Goal: Task Accomplishment & Management: Use online tool/utility

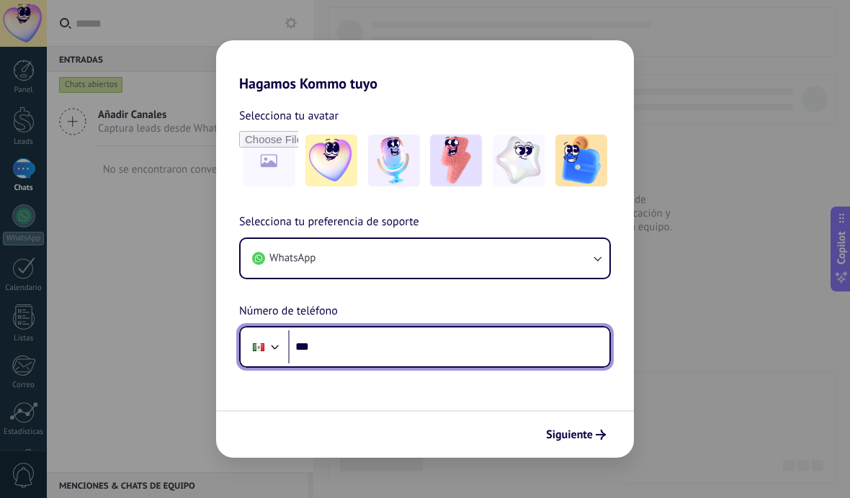
click at [383, 346] on input "***" at bounding box center [448, 347] width 321 height 33
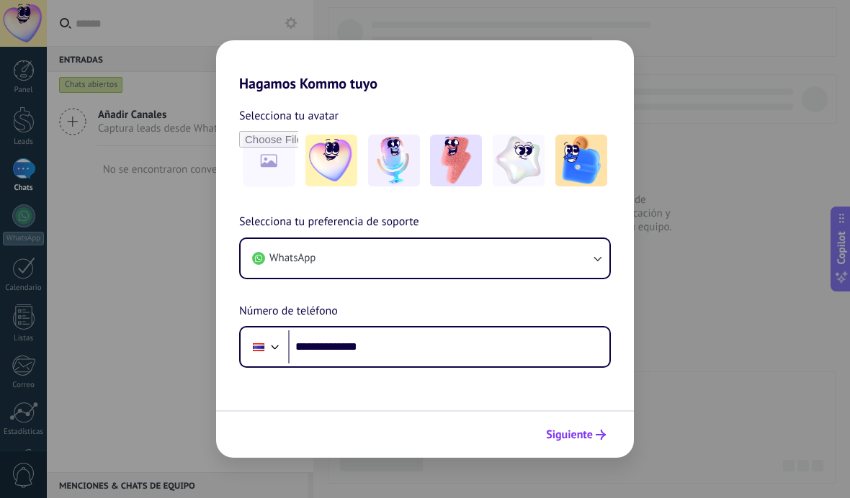
click at [584, 430] on span "Siguiente" at bounding box center [569, 435] width 47 height 10
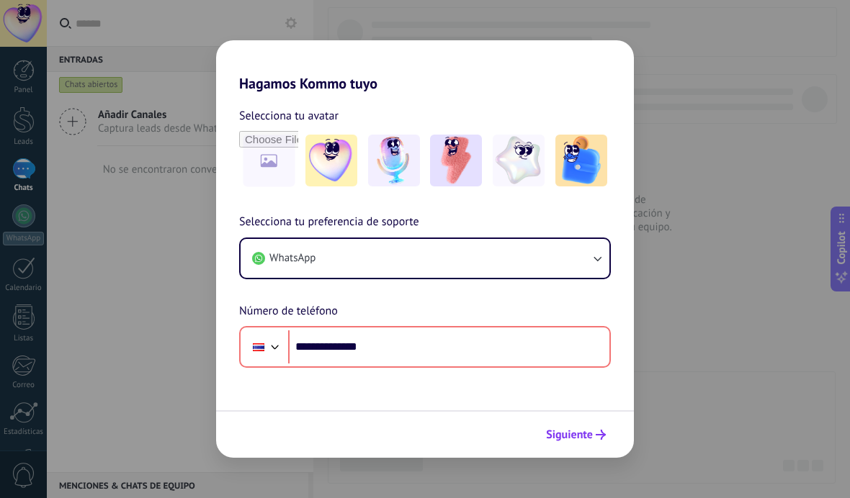
click at [589, 437] on span "Siguiente" at bounding box center [569, 435] width 47 height 10
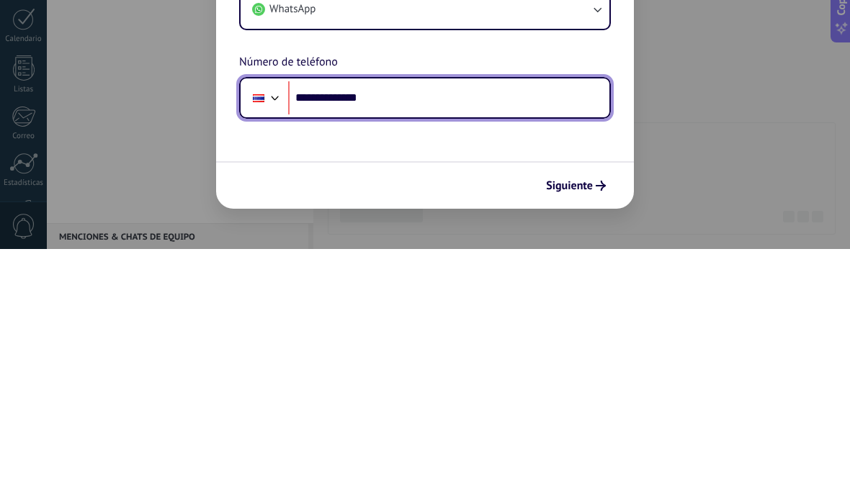
click at [271, 332] on div at bounding box center [258, 347] width 27 height 30
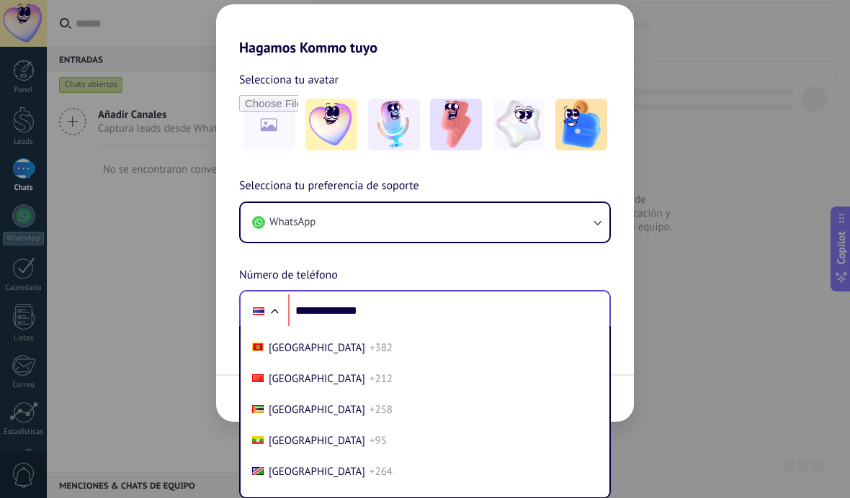
scroll to position [3893, 0]
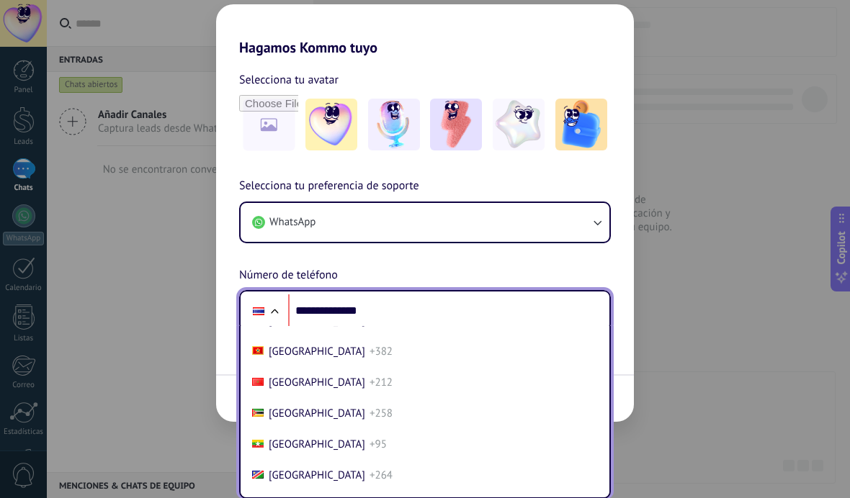
click at [297, 204] on span "[GEOGRAPHIC_DATA]" at bounding box center [317, 197] width 97 height 14
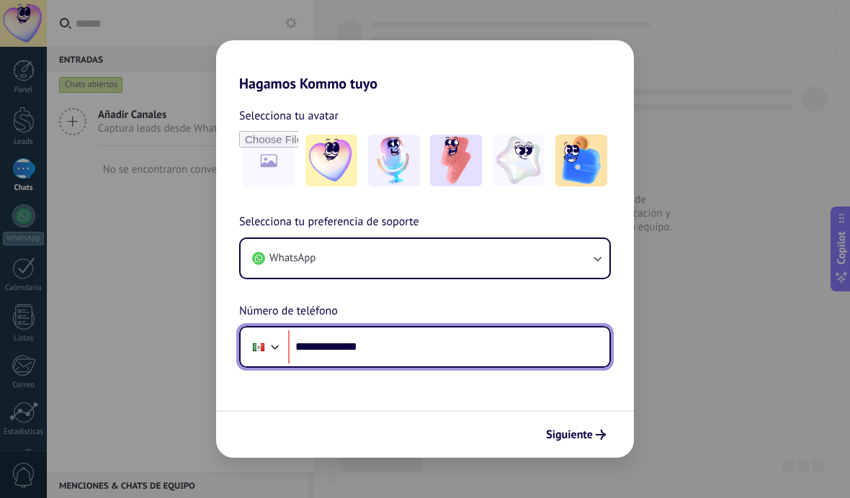
scroll to position [0, 0]
click at [502, 400] on form "**********" at bounding box center [425, 275] width 418 height 366
click at [592, 437] on span "Siguiente" at bounding box center [569, 435] width 47 height 10
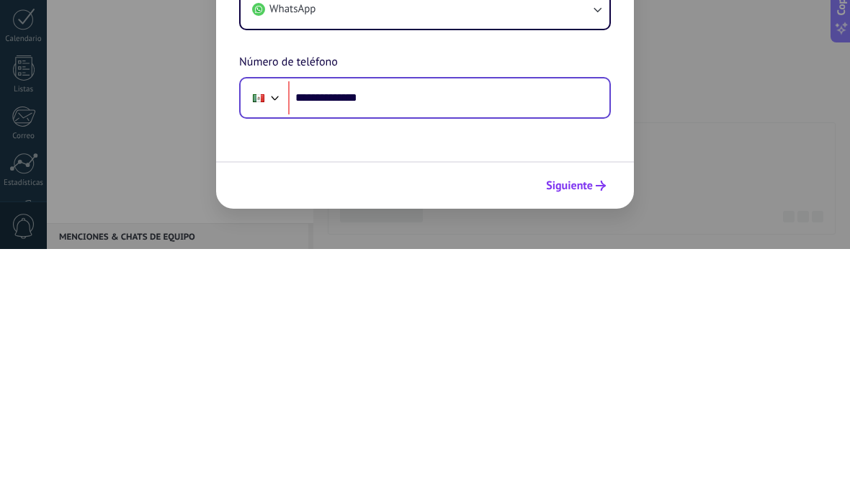
click at [592, 430] on span "Siguiente" at bounding box center [569, 435] width 47 height 10
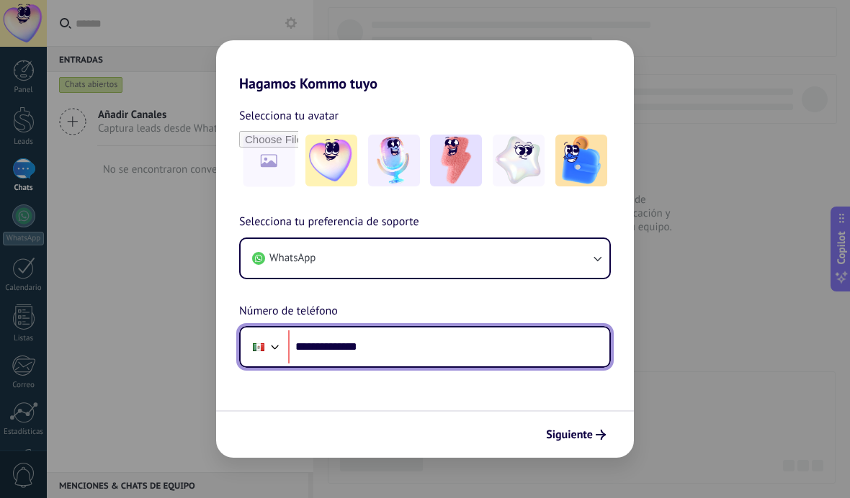
click at [426, 345] on input "**********" at bounding box center [448, 347] width 321 height 33
type input "**********"
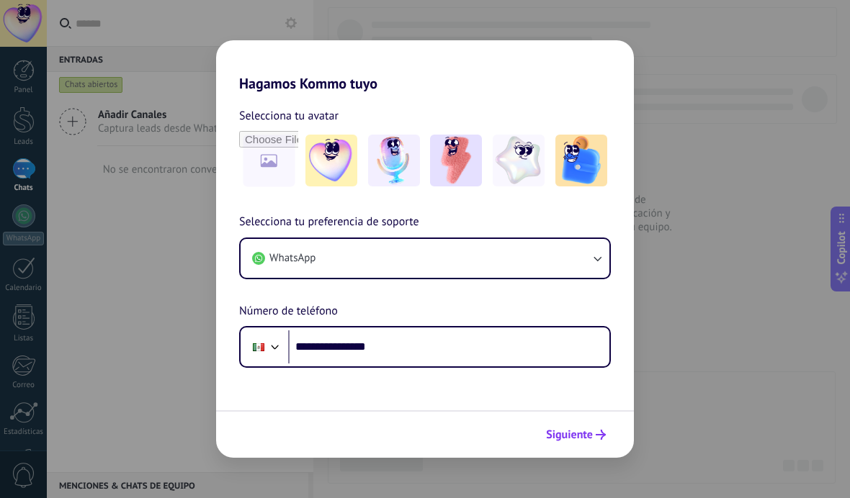
click at [581, 440] on span "Siguiente" at bounding box center [569, 435] width 47 height 10
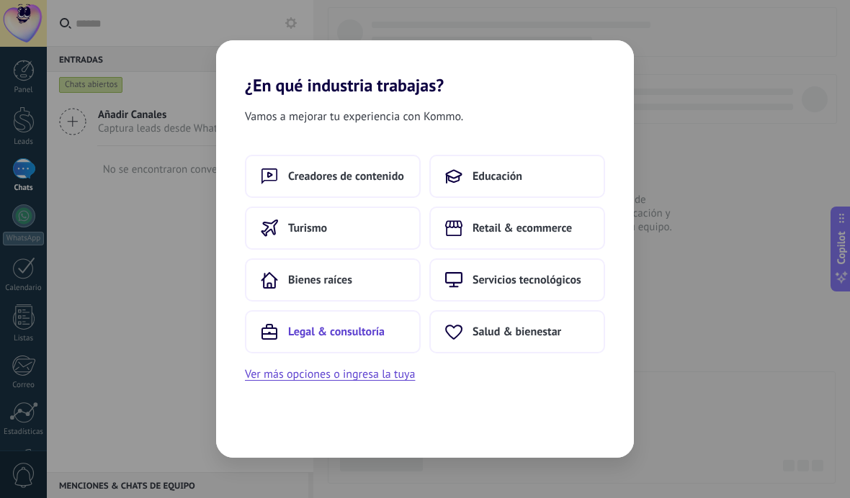
click at [372, 334] on span "Legal & consultoría" at bounding box center [336, 332] width 97 height 14
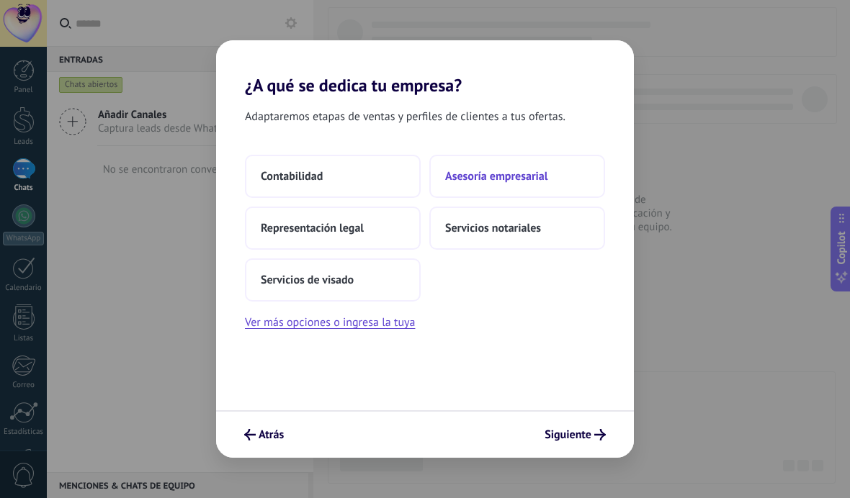
click at [529, 181] on span "Asesoría empresarial" at bounding box center [496, 176] width 102 height 14
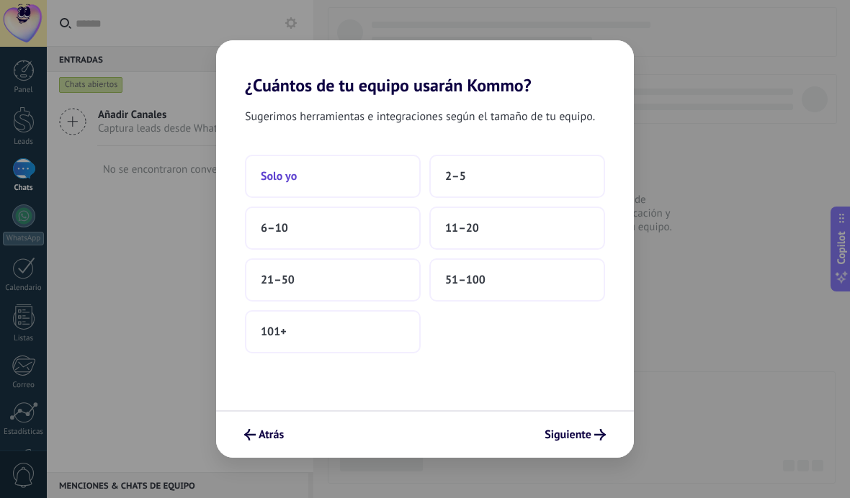
click at [364, 182] on button "Solo yo" at bounding box center [333, 176] width 176 height 43
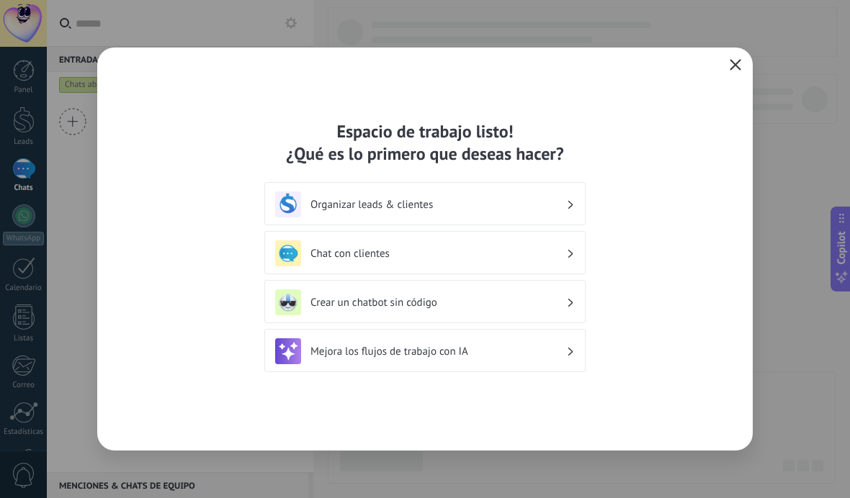
click at [744, 67] on button "button" at bounding box center [735, 65] width 19 height 20
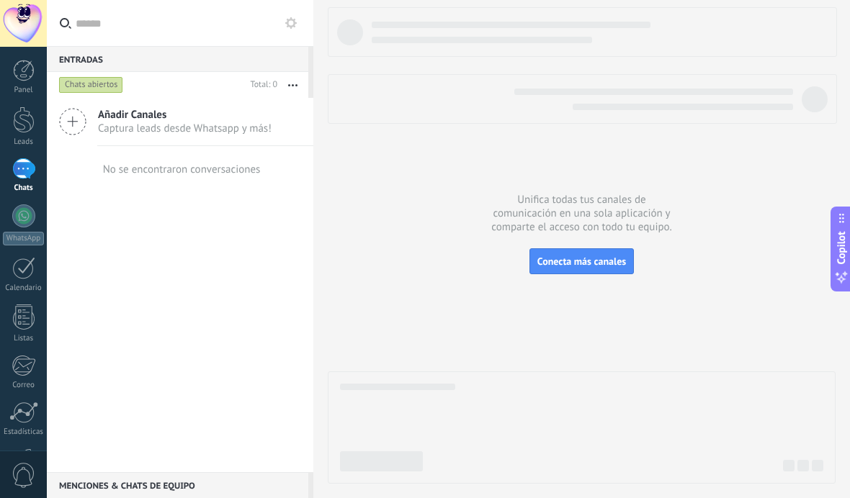
scroll to position [101, 0]
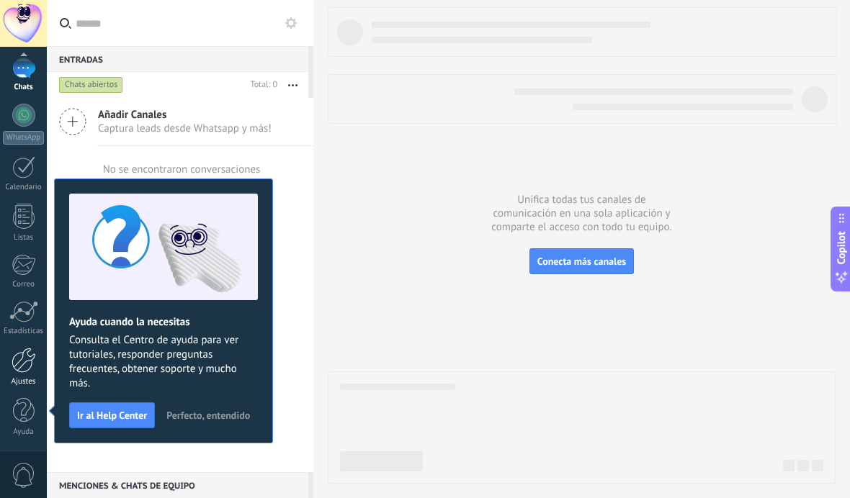
click at [23, 354] on div at bounding box center [24, 360] width 24 height 25
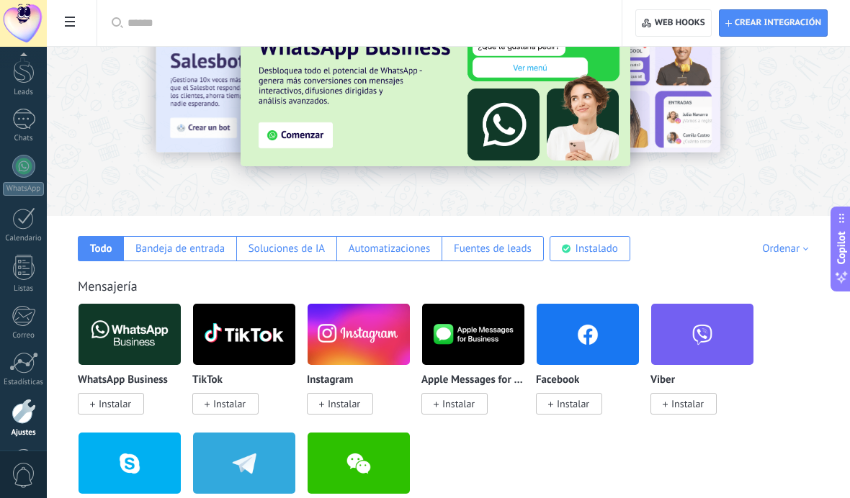
scroll to position [50, 0]
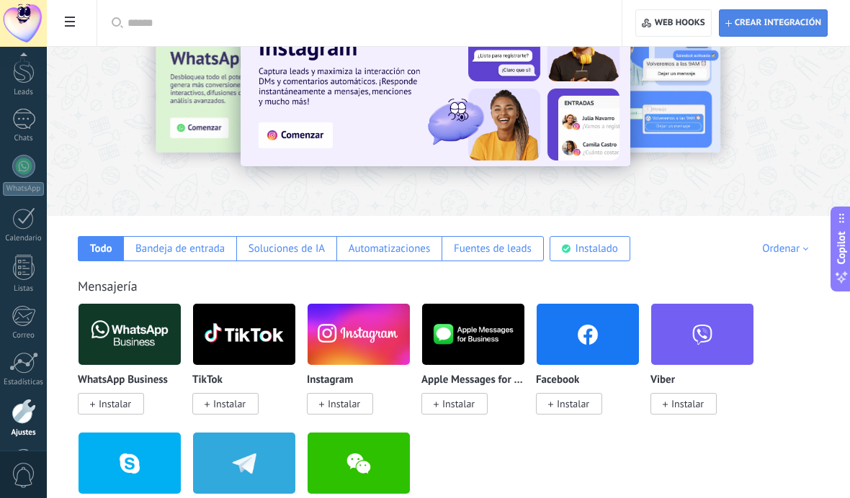
click at [792, 24] on span "Crear integración" at bounding box center [778, 23] width 86 height 12
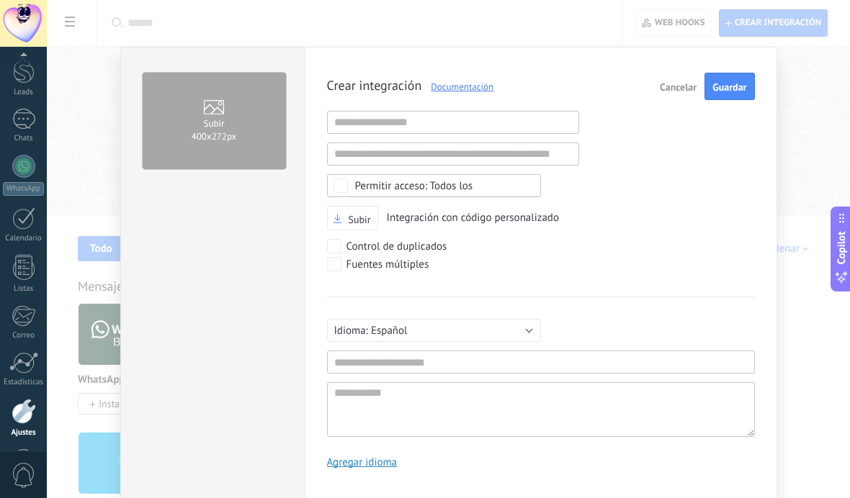
click at [686, 89] on span "Cancelar" at bounding box center [678, 87] width 37 height 10
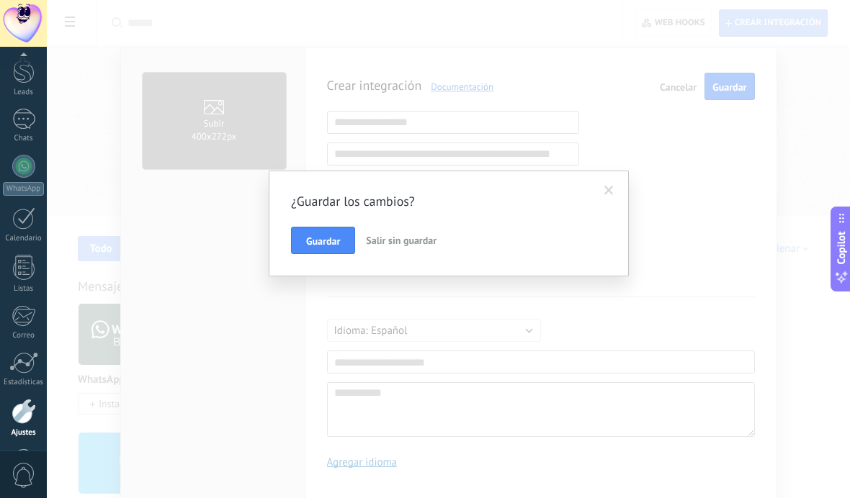
click at [417, 247] on span "Salir sin guardar" at bounding box center [401, 240] width 71 height 13
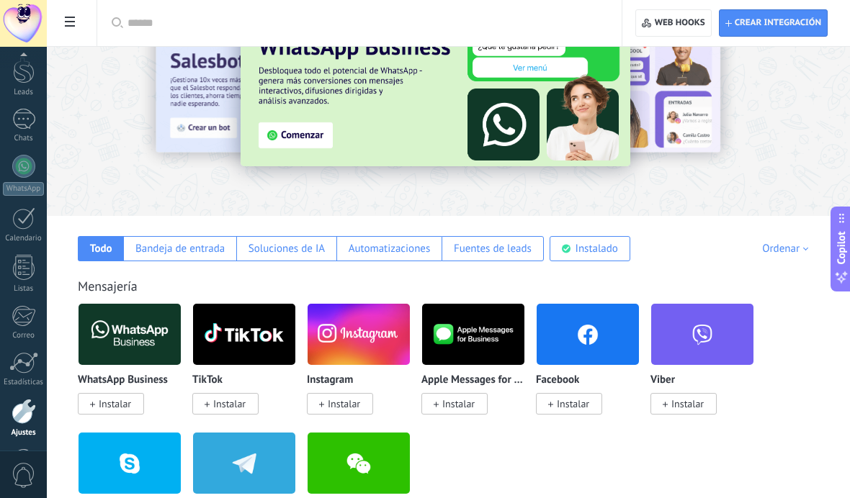
click at [150, 329] on img at bounding box center [130, 335] width 102 height 70
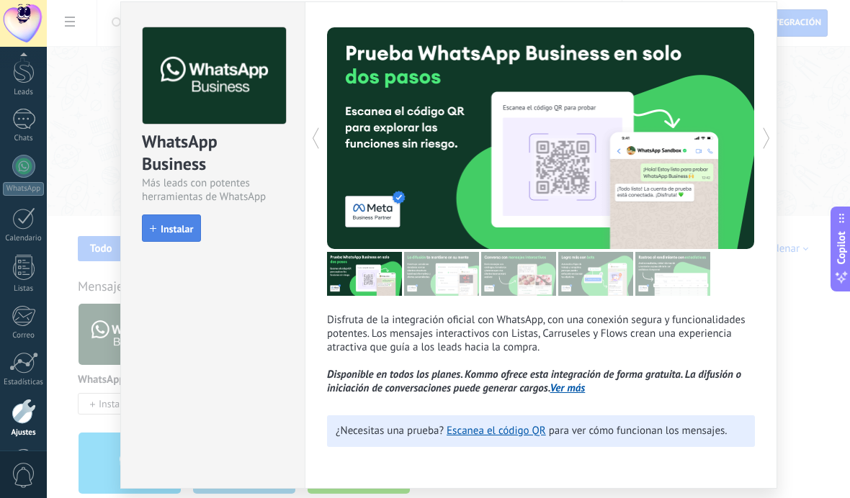
click at [178, 242] on button "Instalar" at bounding box center [171, 228] width 59 height 27
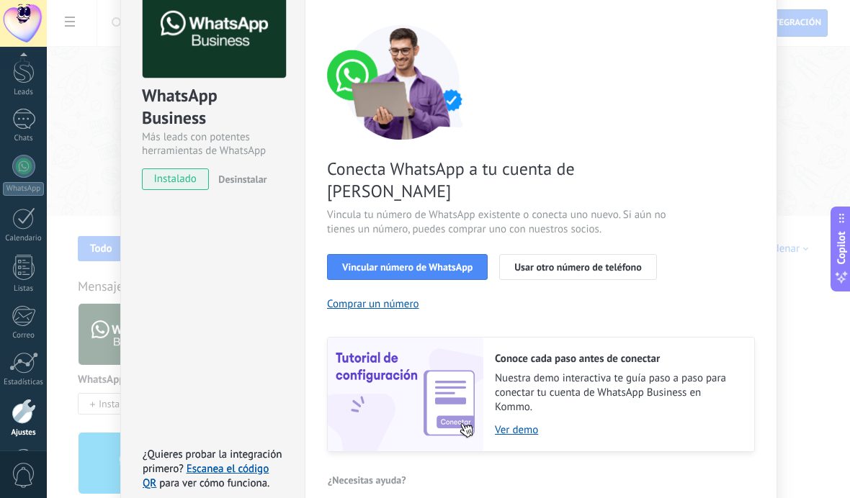
scroll to position [53, 0]
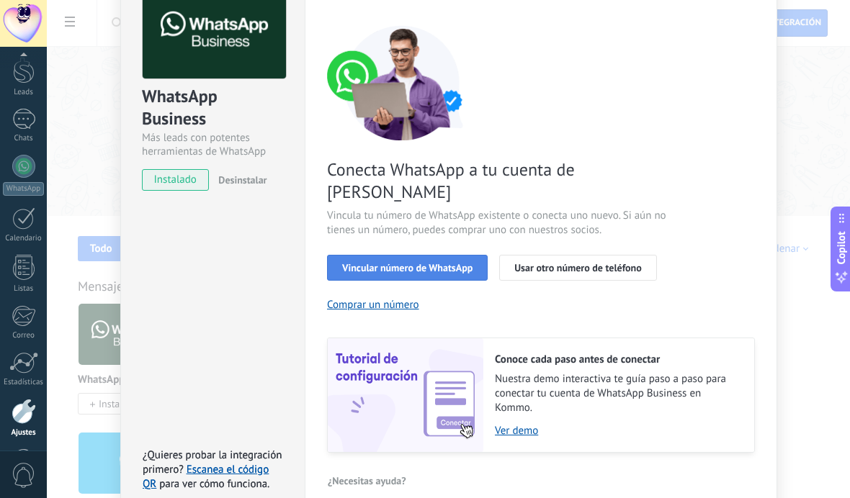
click at [430, 273] on span "Vincular número de WhatsApp" at bounding box center [407, 268] width 130 height 10
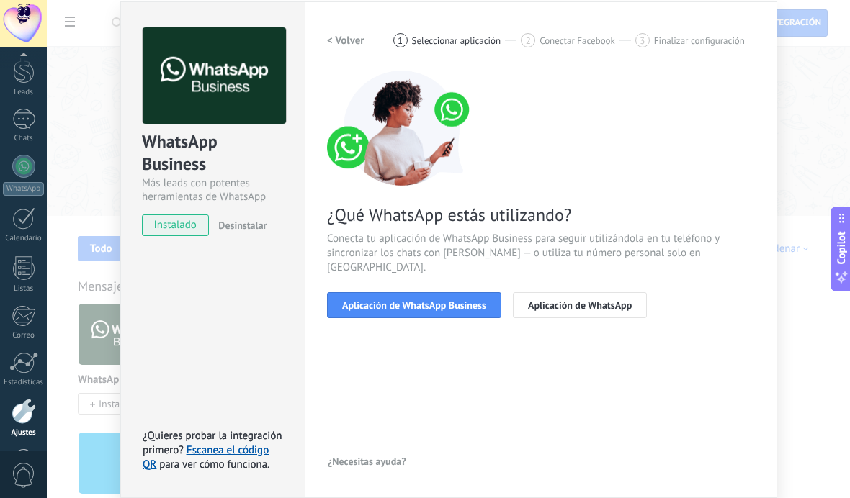
scroll to position [8, 0]
click at [452, 310] on span "Aplicación de WhatsApp Business" at bounding box center [414, 305] width 144 height 10
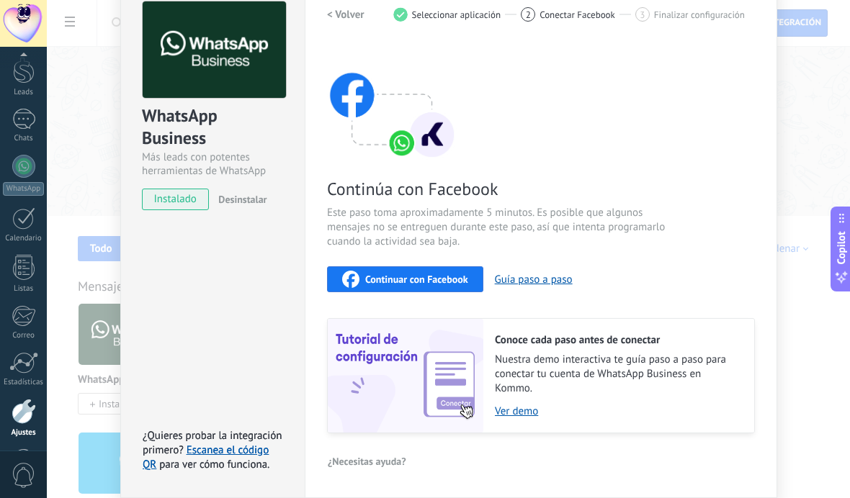
scroll to position [35, 0]
type textarea "**********"
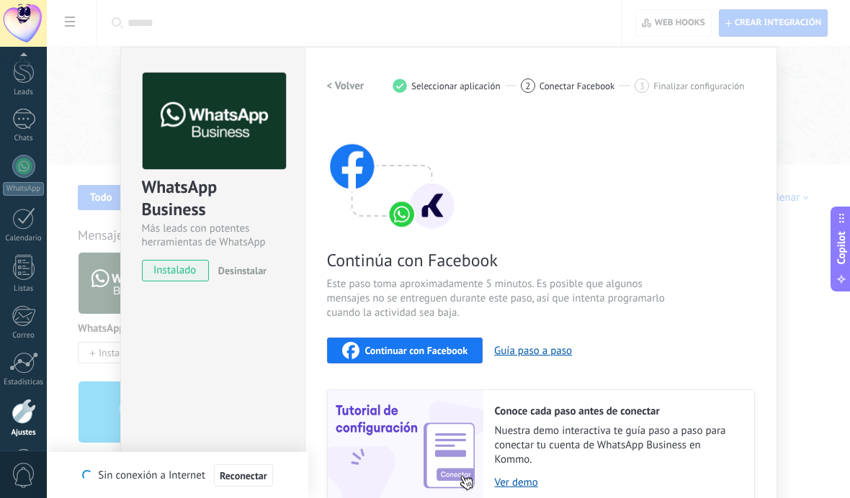
scroll to position [101, 0]
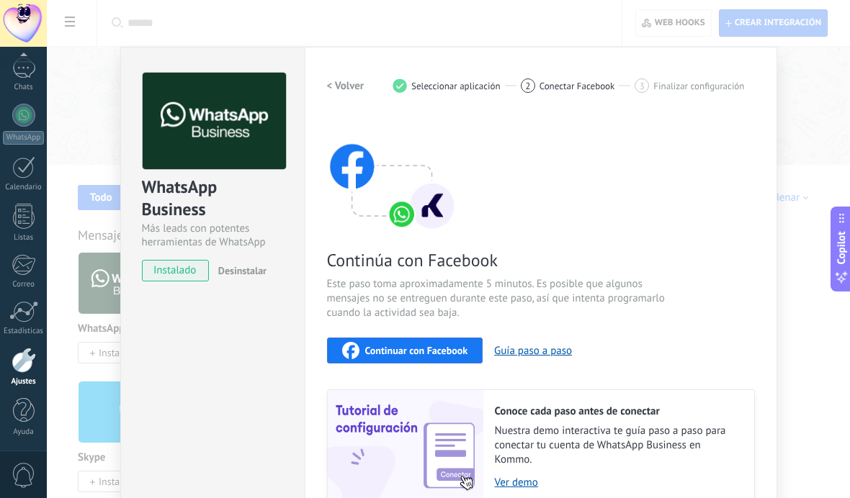
click at [413, 346] on span "Continuar con Facebook" at bounding box center [416, 351] width 103 height 10
click at [683, 223] on div "Continúa con Facebook Este paso toma aproximadamente 5 minutos. Es posible que …" at bounding box center [541, 310] width 428 height 389
click at [32, 368] on div at bounding box center [24, 360] width 24 height 25
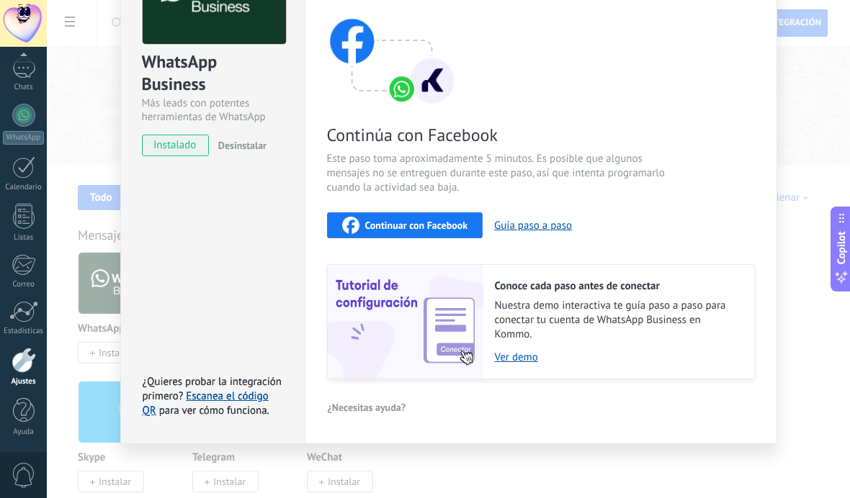
scroll to position [127, 0]
click at [20, 367] on div at bounding box center [24, 360] width 24 height 25
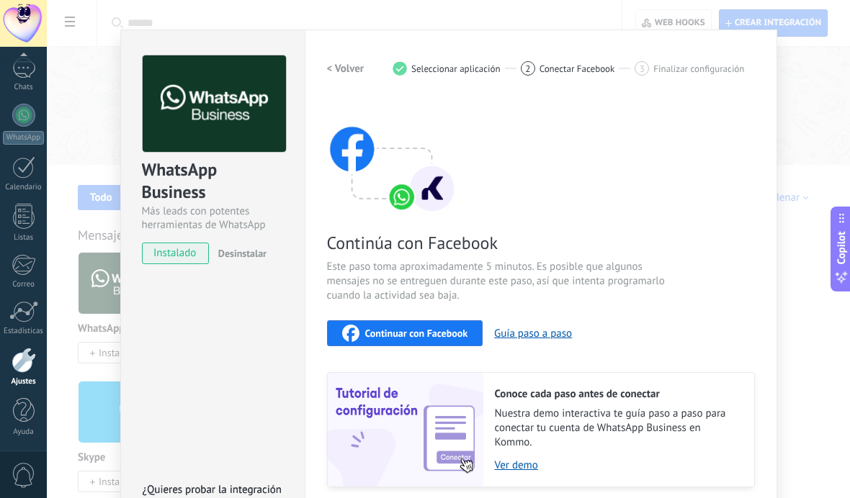
scroll to position [4, 0]
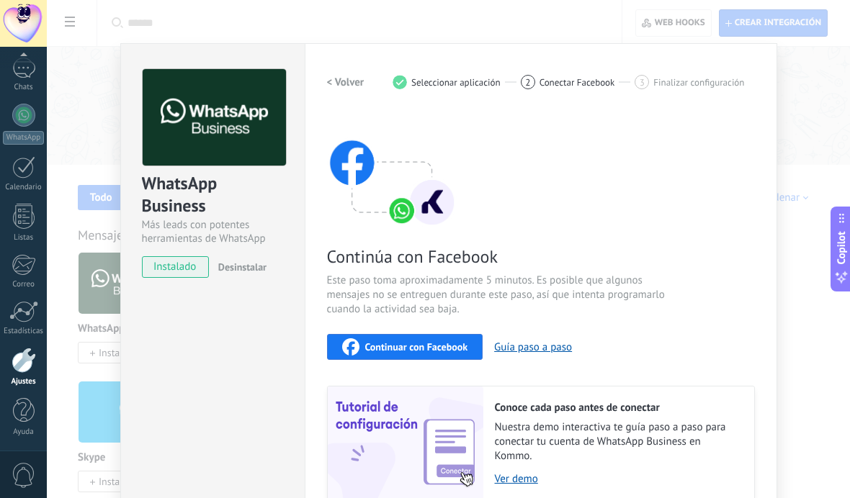
click at [348, 83] on h2 "< Volver" at bounding box center [345, 83] width 37 height 14
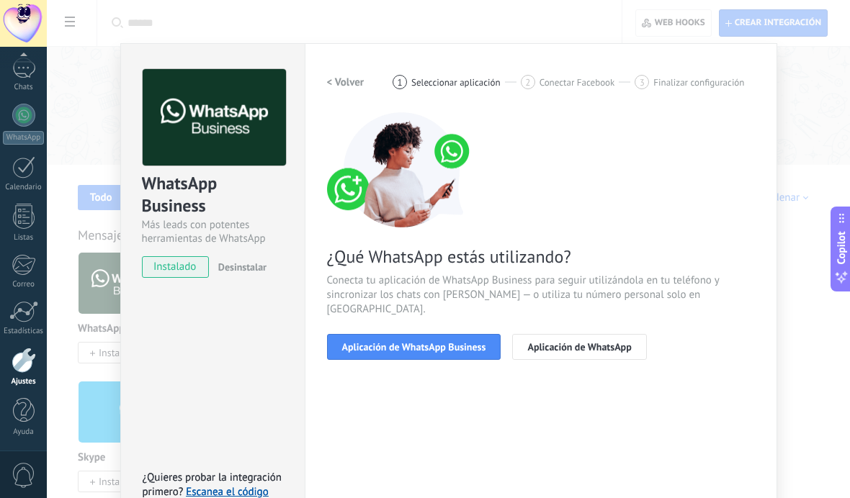
click at [348, 78] on h2 "< Volver" at bounding box center [345, 83] width 37 height 14
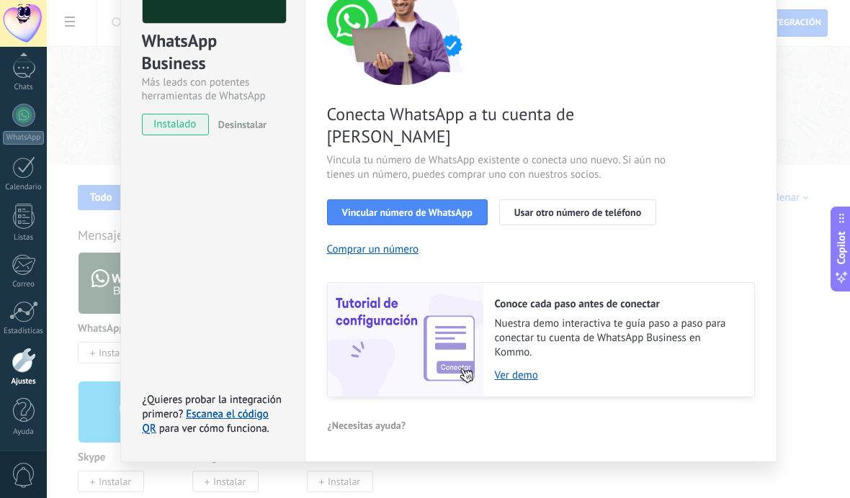
scroll to position [145, 0]
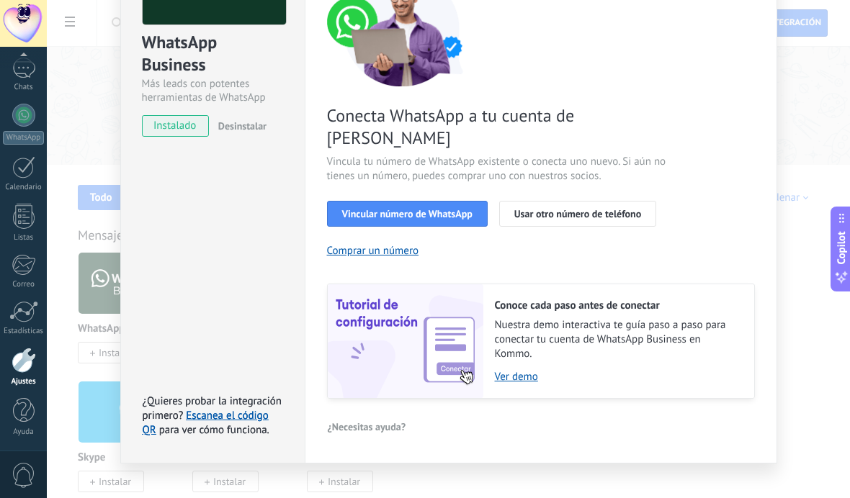
click at [409, 469] on div "WhatsApp Business Más leads con potentes herramientas de WhatsApp instalado Des…" at bounding box center [448, 249] width 803 height 498
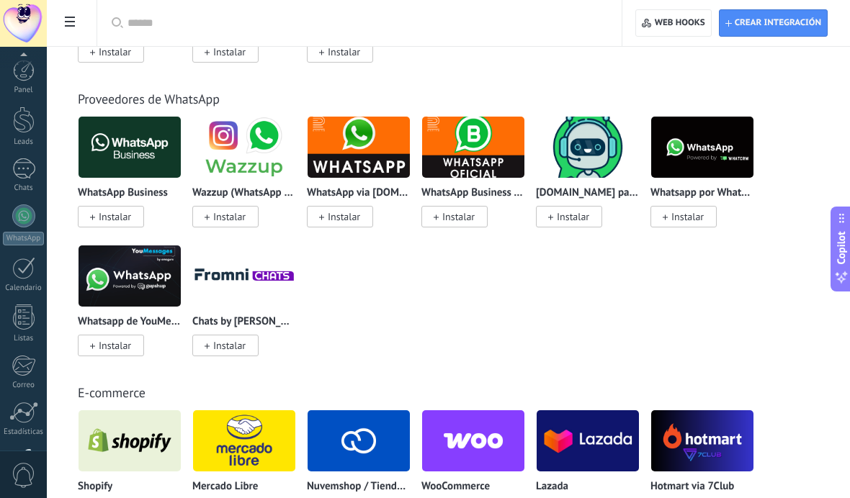
scroll to position [0, 0]
click at [76, 22] on span at bounding box center [70, 23] width 24 height 28
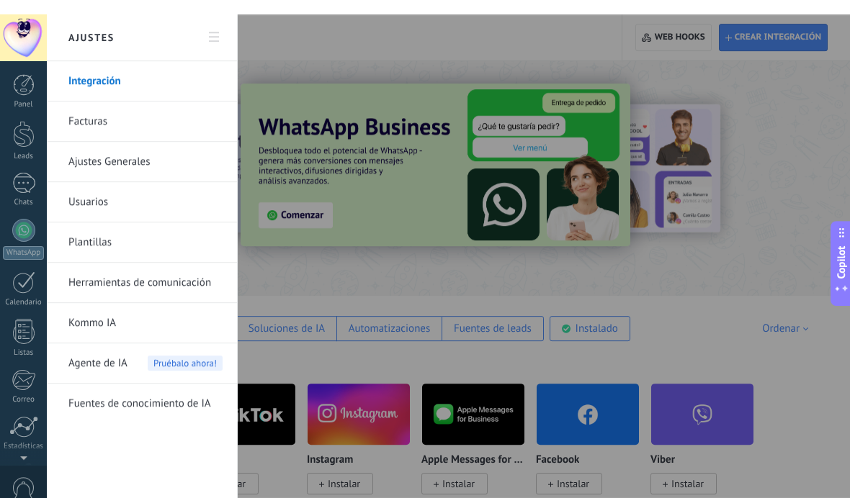
scroll to position [101, 0]
